Goal: Communication & Community: Answer question/provide support

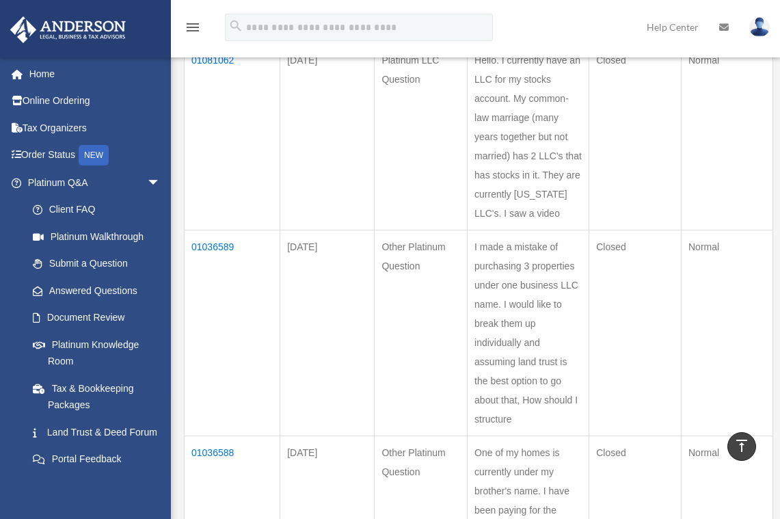
scroll to position [547, 0]
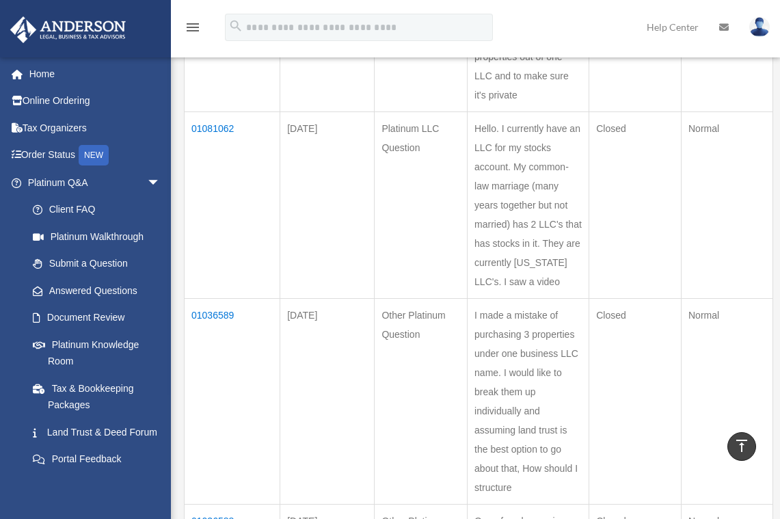
click at [221, 127] on td "01081062" at bounding box center [233, 205] width 96 height 187
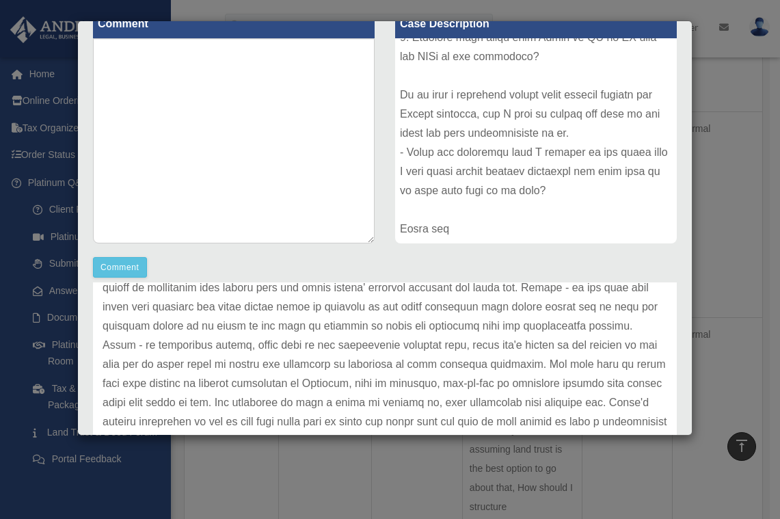
scroll to position [119, 0]
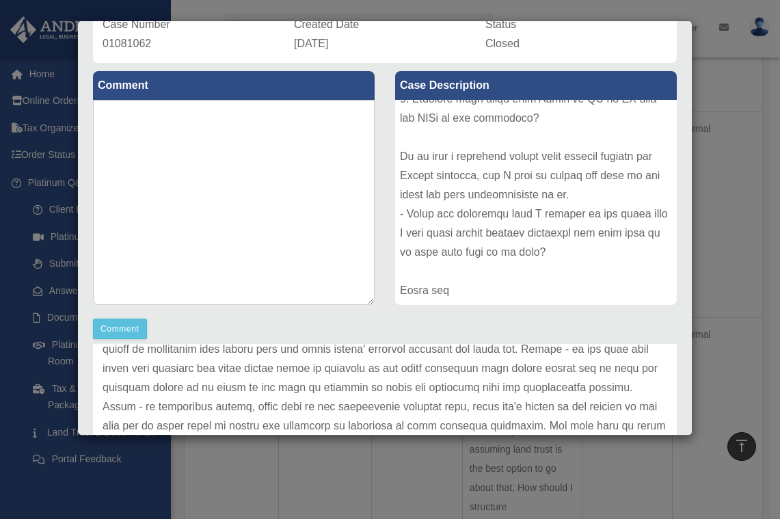
click at [734, 230] on div "Case Detail × Platinum LLC Question Case Number 01081062 Created Date August 18…" at bounding box center [390, 259] width 780 height 519
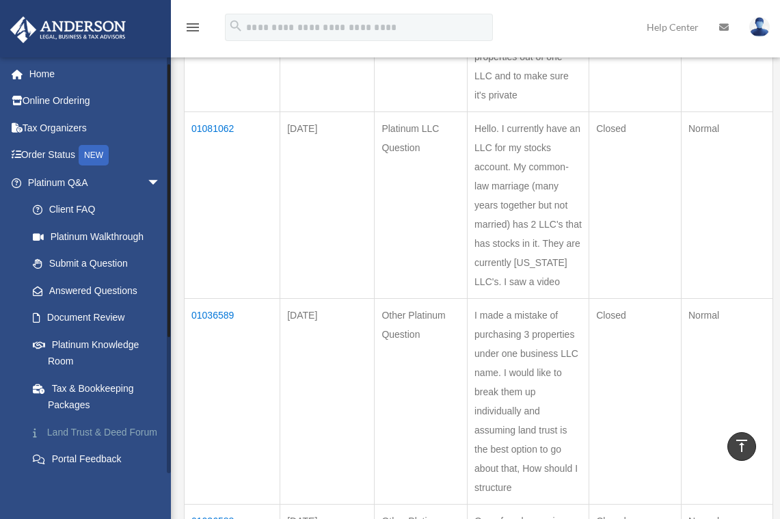
scroll to position [137, 0]
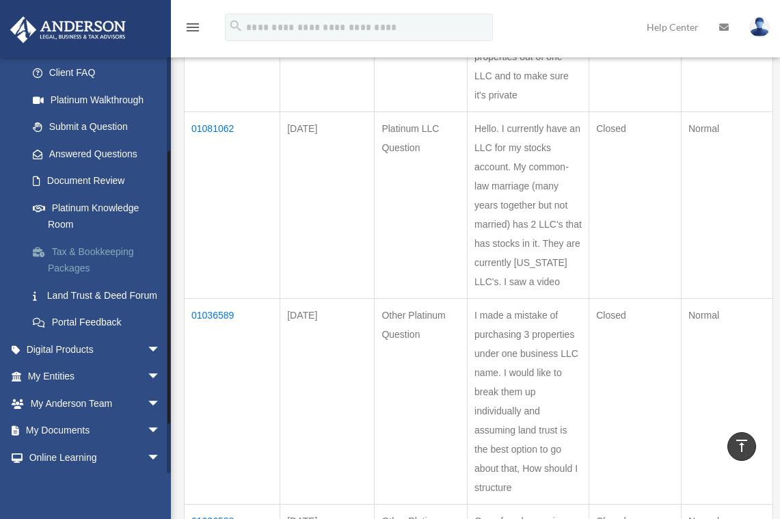
click at [97, 251] on link "Tax & Bookkeeping Packages" at bounding box center [100, 260] width 162 height 44
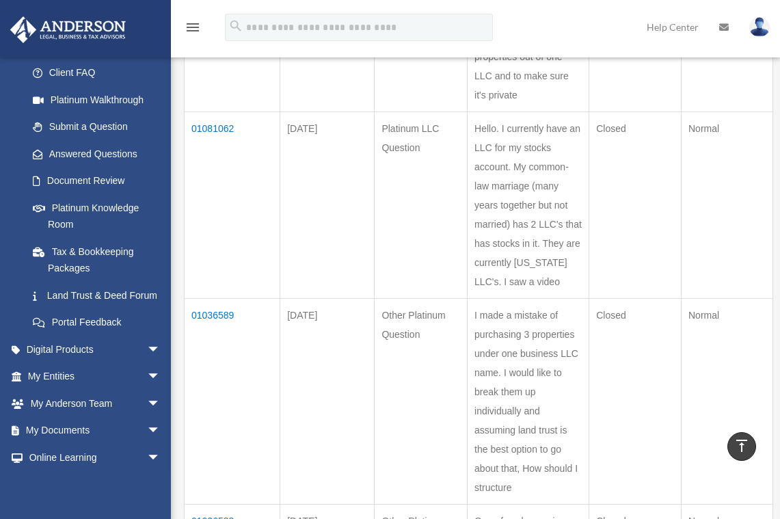
click at [222, 129] on td "01081062" at bounding box center [233, 205] width 96 height 187
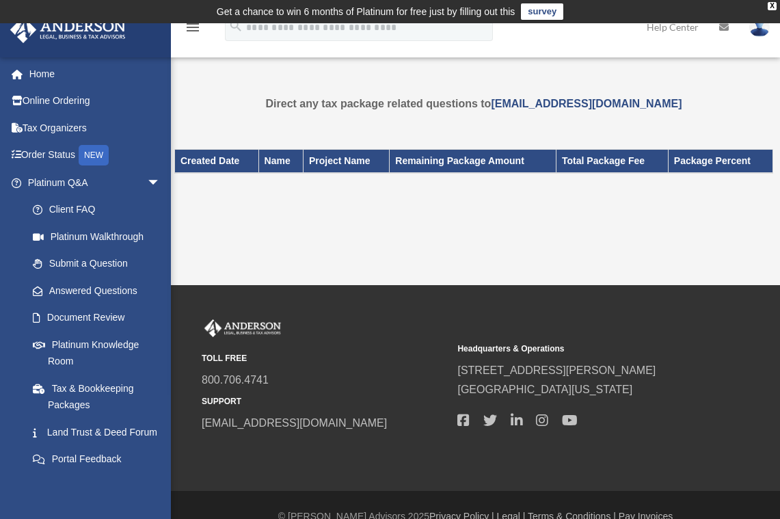
click at [237, 119] on div "Direct any tax package related questions to [EMAIL_ADDRESS][DOMAIN_NAME] Do you…" at bounding box center [473, 161] width 599 height 134
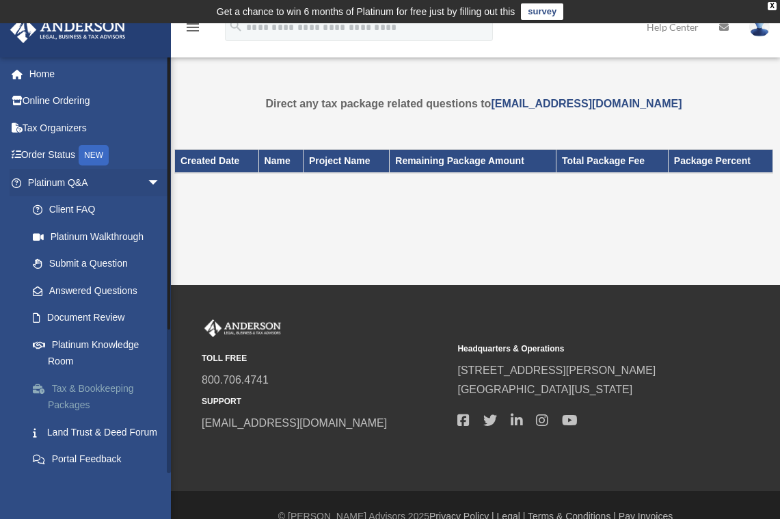
click at [93, 391] on link "Tax & Bookkeeping Packages" at bounding box center [100, 397] width 162 height 44
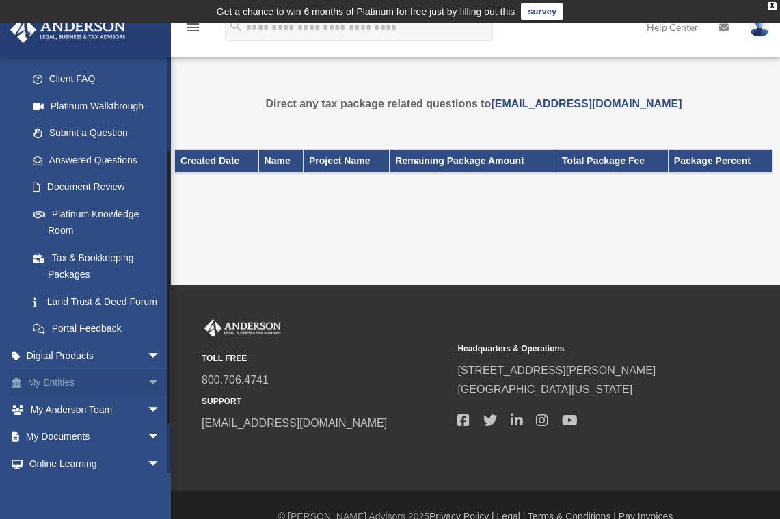
scroll to position [137, 0]
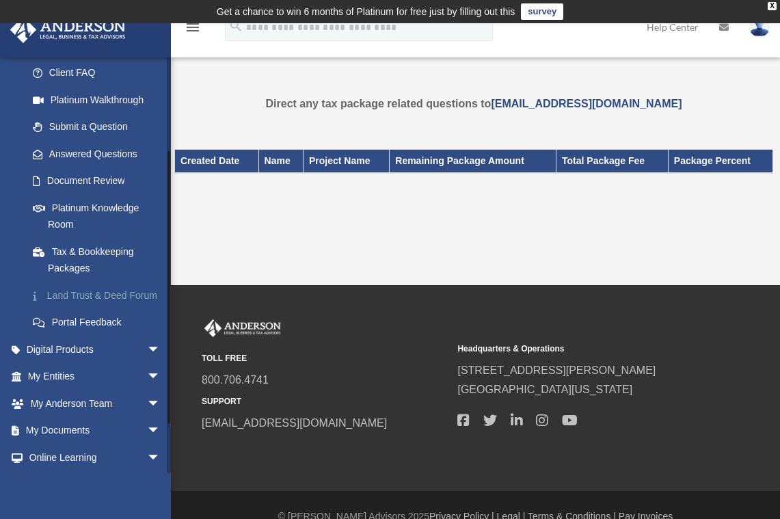
click at [67, 297] on link "Land Trust & Deed Forum" at bounding box center [100, 295] width 162 height 27
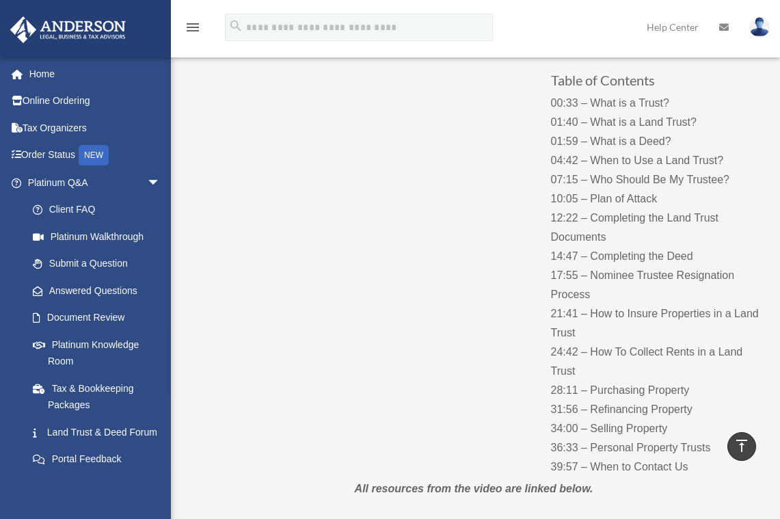
scroll to position [68, 0]
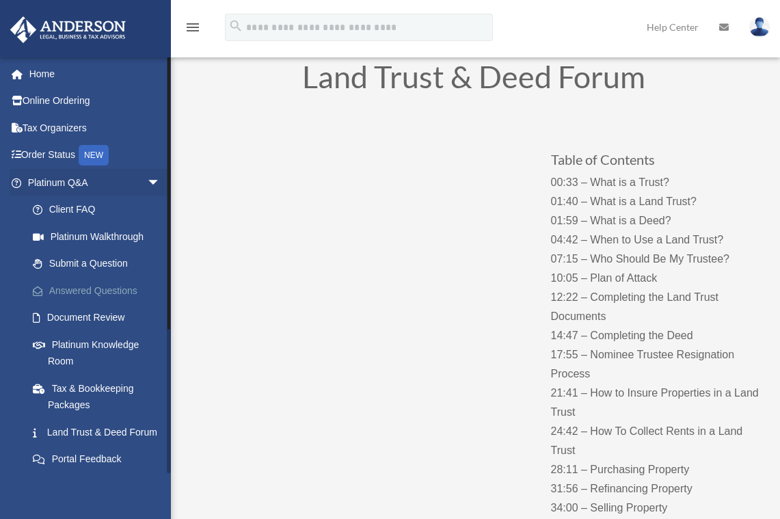
click at [103, 291] on link "Answered Questions" at bounding box center [100, 290] width 162 height 27
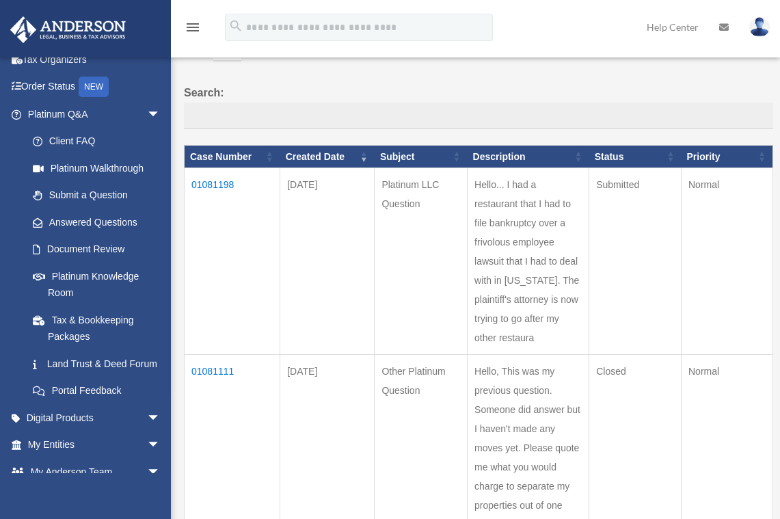
scroll to position [205, 0]
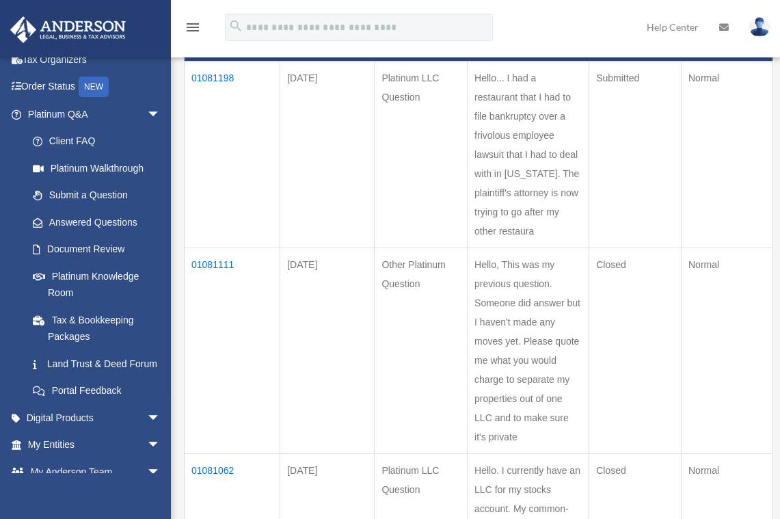
click at [223, 264] on td "01081111" at bounding box center [233, 351] width 96 height 206
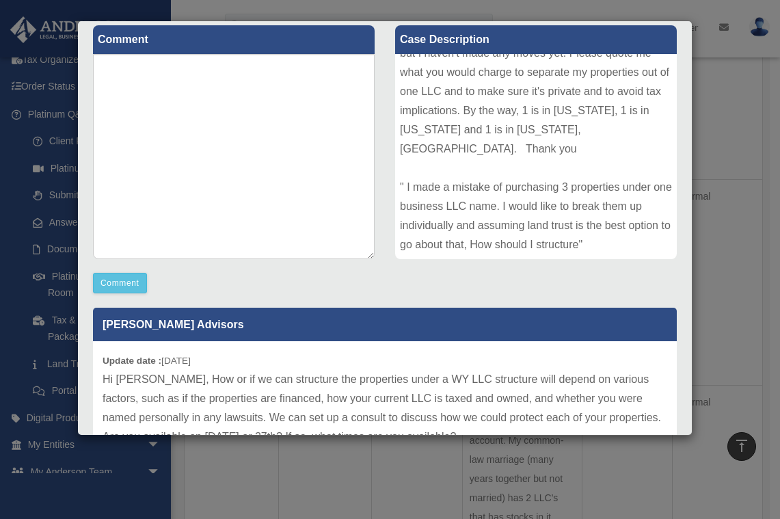
scroll to position [41, 0]
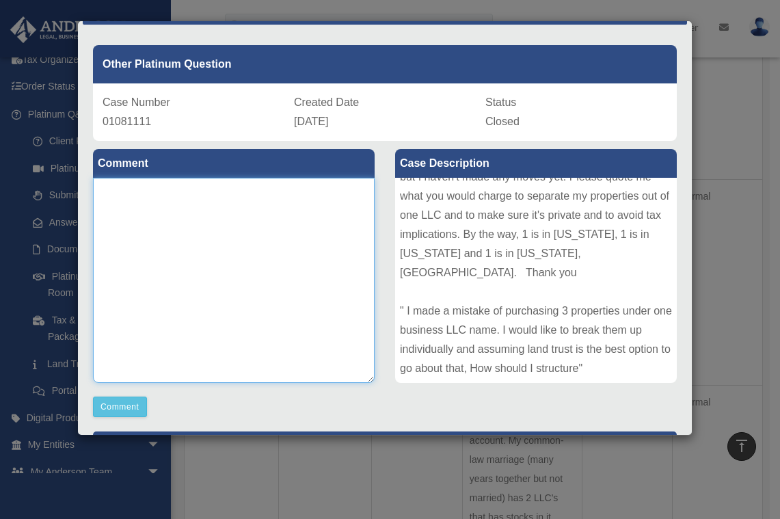
click at [155, 212] on textarea at bounding box center [234, 280] width 282 height 205
type textarea "*"
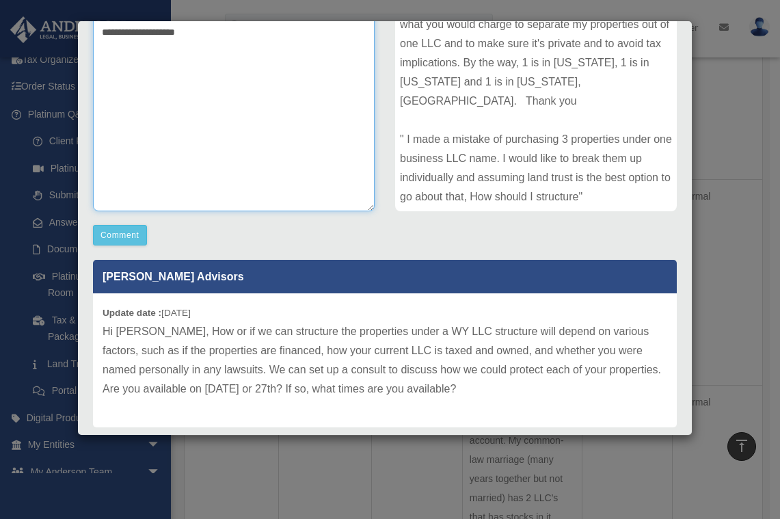
scroll to position [246, 0]
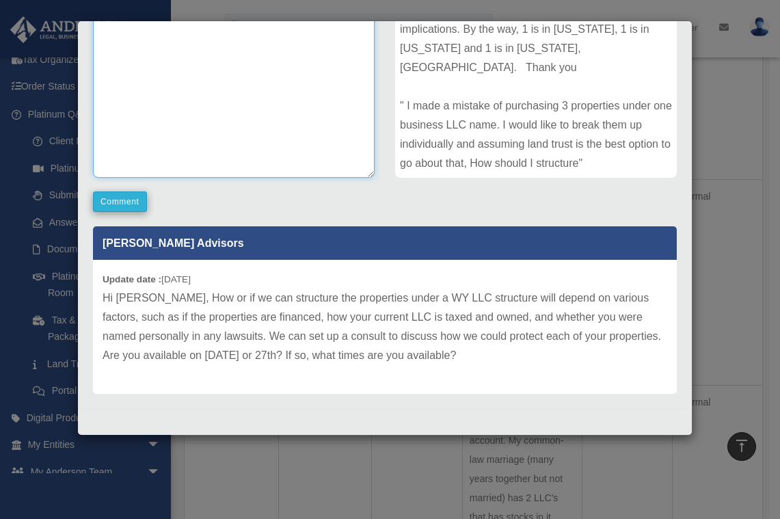
type textarea "**********"
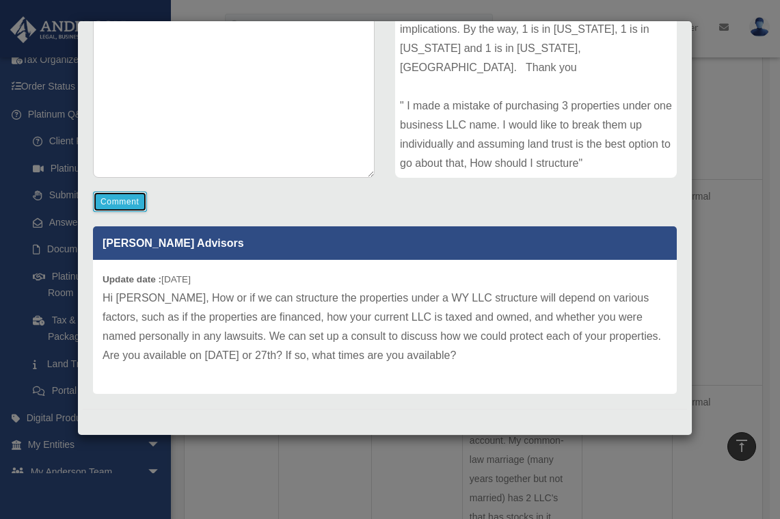
click at [120, 204] on button "Comment" at bounding box center [120, 201] width 54 height 21
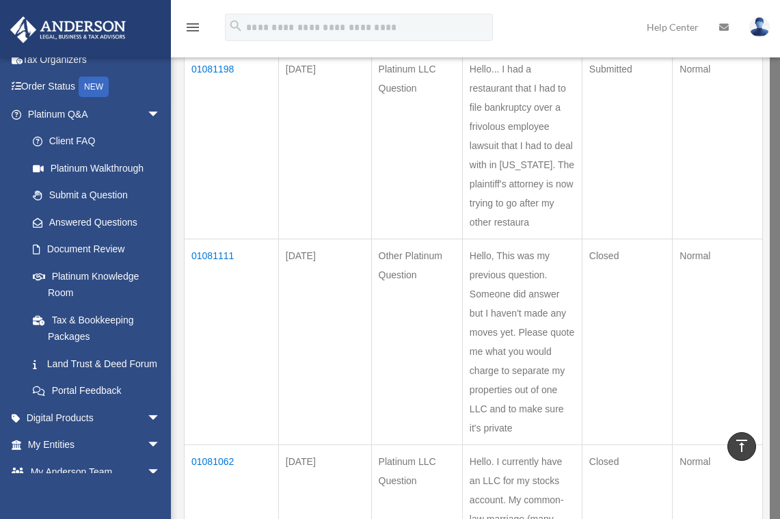
scroll to position [137, 0]
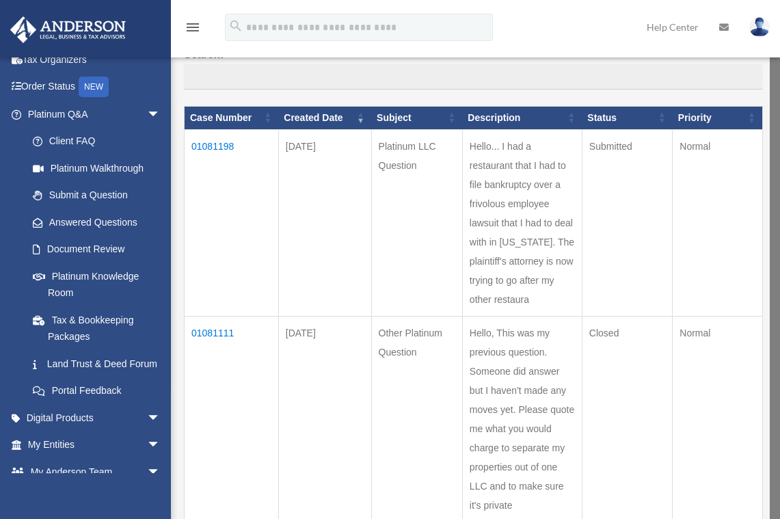
click at [212, 147] on td "01081198" at bounding box center [232, 222] width 94 height 187
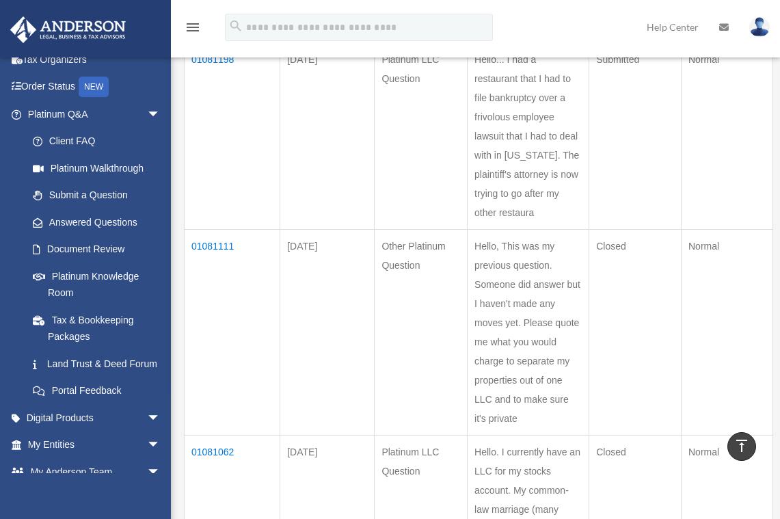
scroll to position [68, 0]
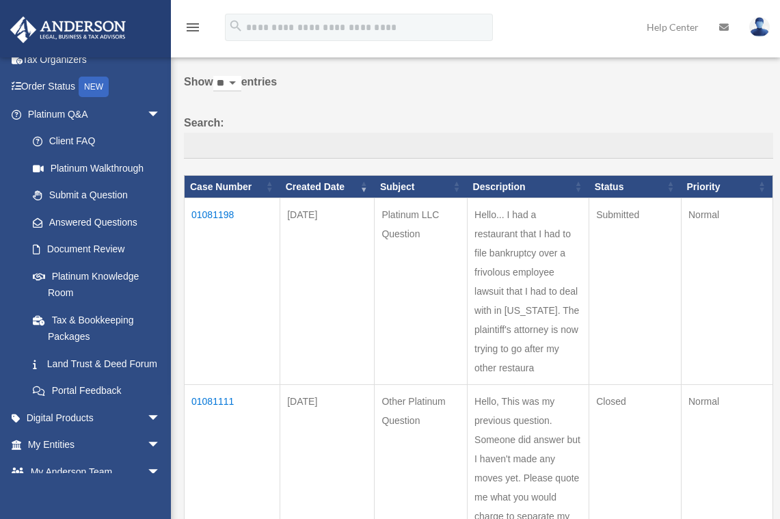
click at [228, 215] on td "01081198" at bounding box center [233, 291] width 96 height 187
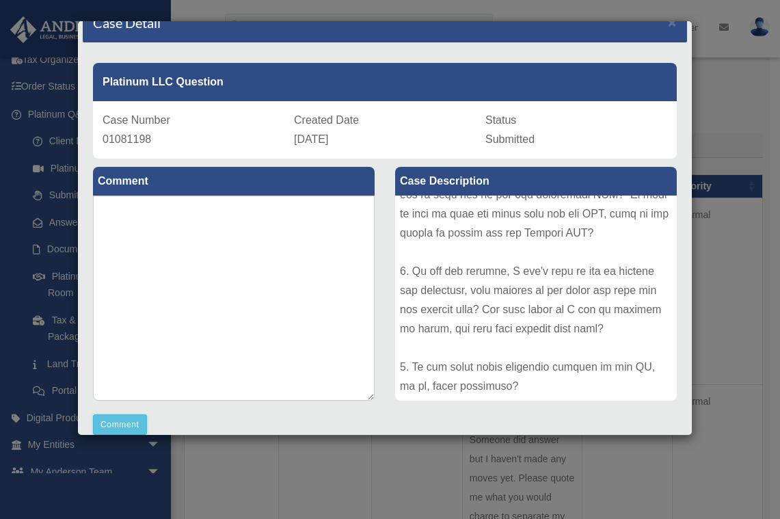
scroll to position [0, 0]
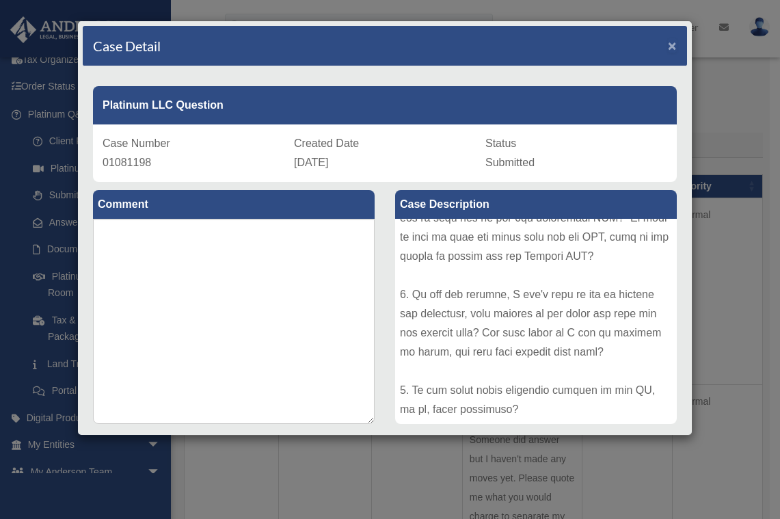
click at [668, 44] on span "×" at bounding box center [672, 46] width 9 height 16
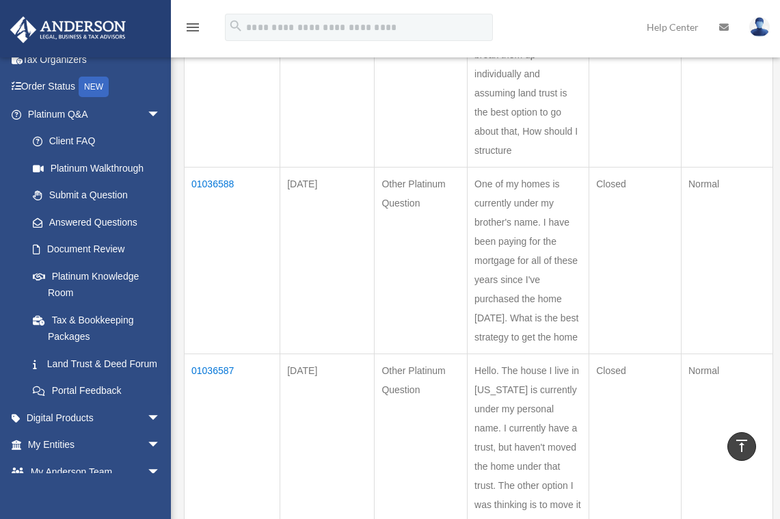
scroll to position [889, 0]
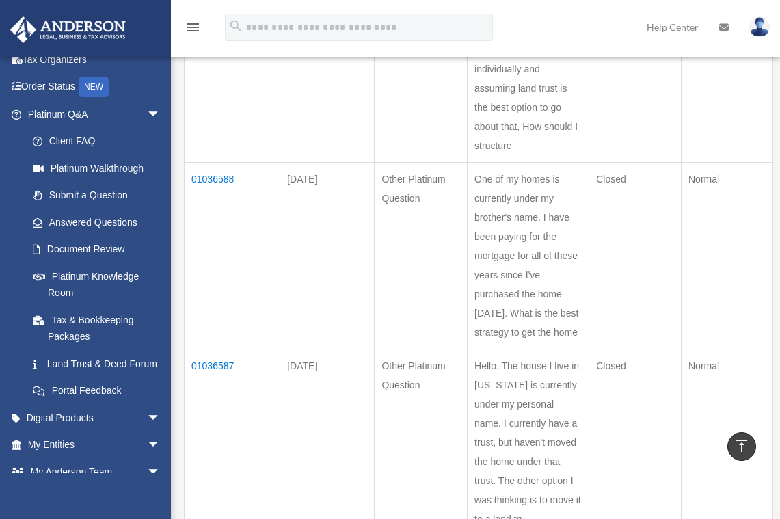
click at [224, 181] on td "01036588" at bounding box center [233, 256] width 96 height 187
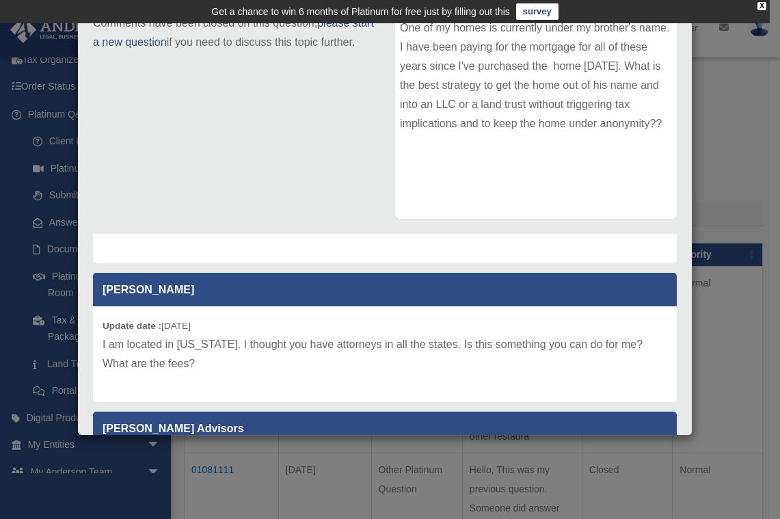
scroll to position [0, 0]
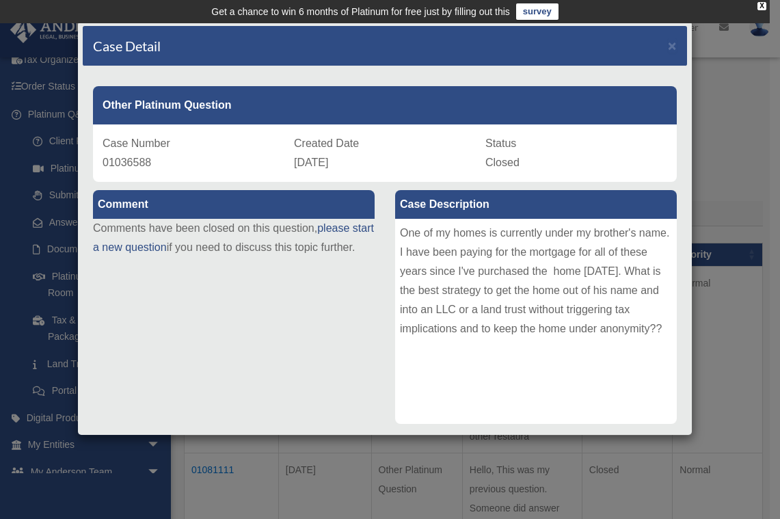
drag, startPoint x: 242, startPoint y: 450, endPoint x: 216, endPoint y: 444, distance: 26.7
click at [243, 450] on div "Case Detail × Other Platinum Question Case Number 01036588 Created Date July 10…" at bounding box center [390, 259] width 780 height 519
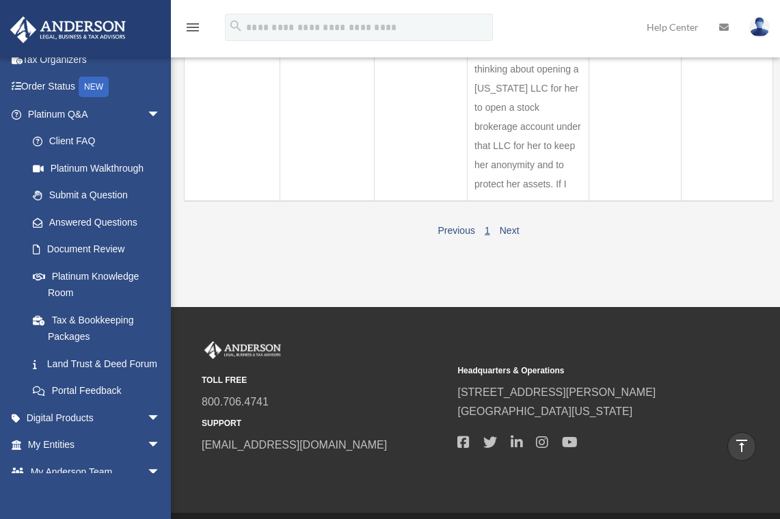
scroll to position [1453, 0]
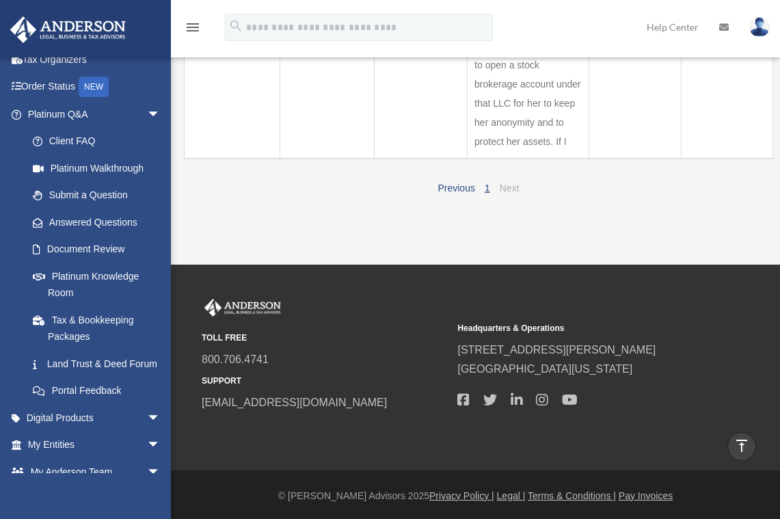
click at [507, 194] on link "Next" at bounding box center [510, 188] width 20 height 11
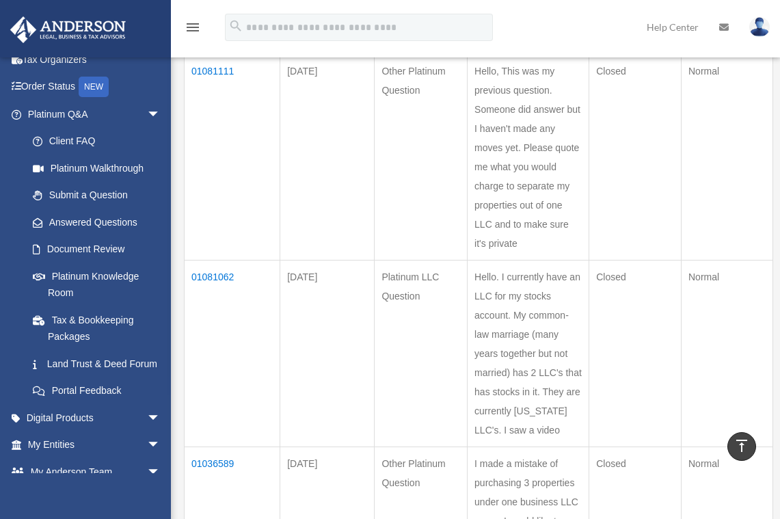
scroll to position [262, 0]
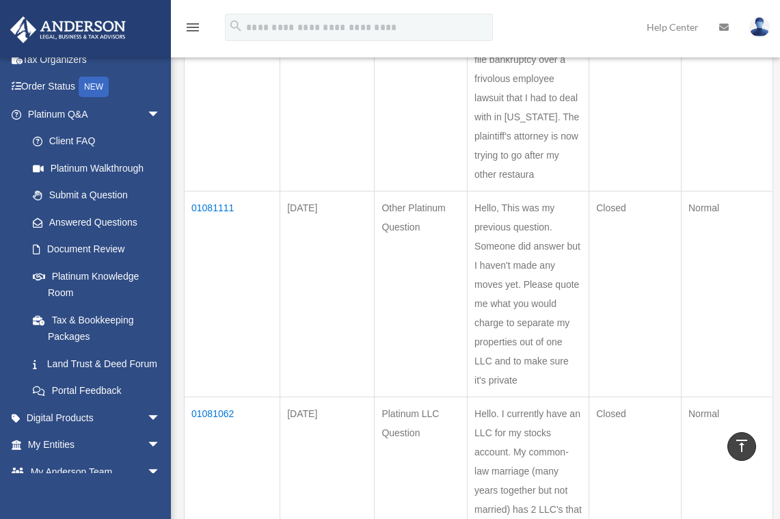
click at [223, 197] on td "01081111" at bounding box center [233, 294] width 96 height 206
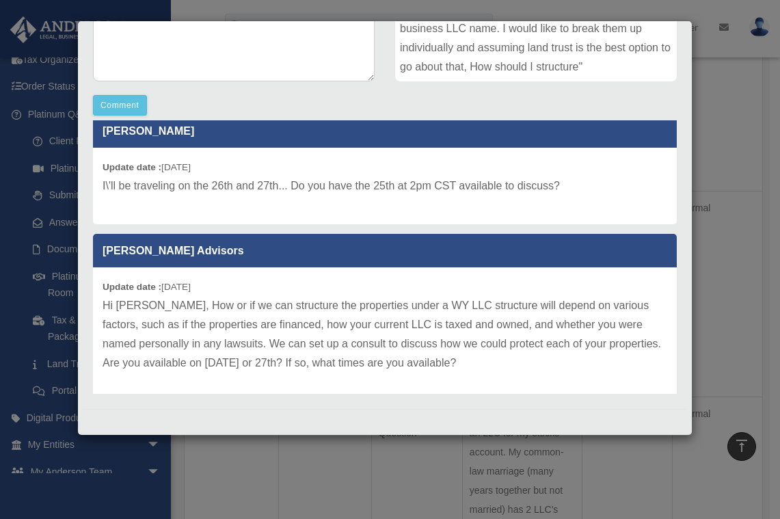
scroll to position [23, 0]
